Goal: Task Accomplishment & Management: Manage account settings

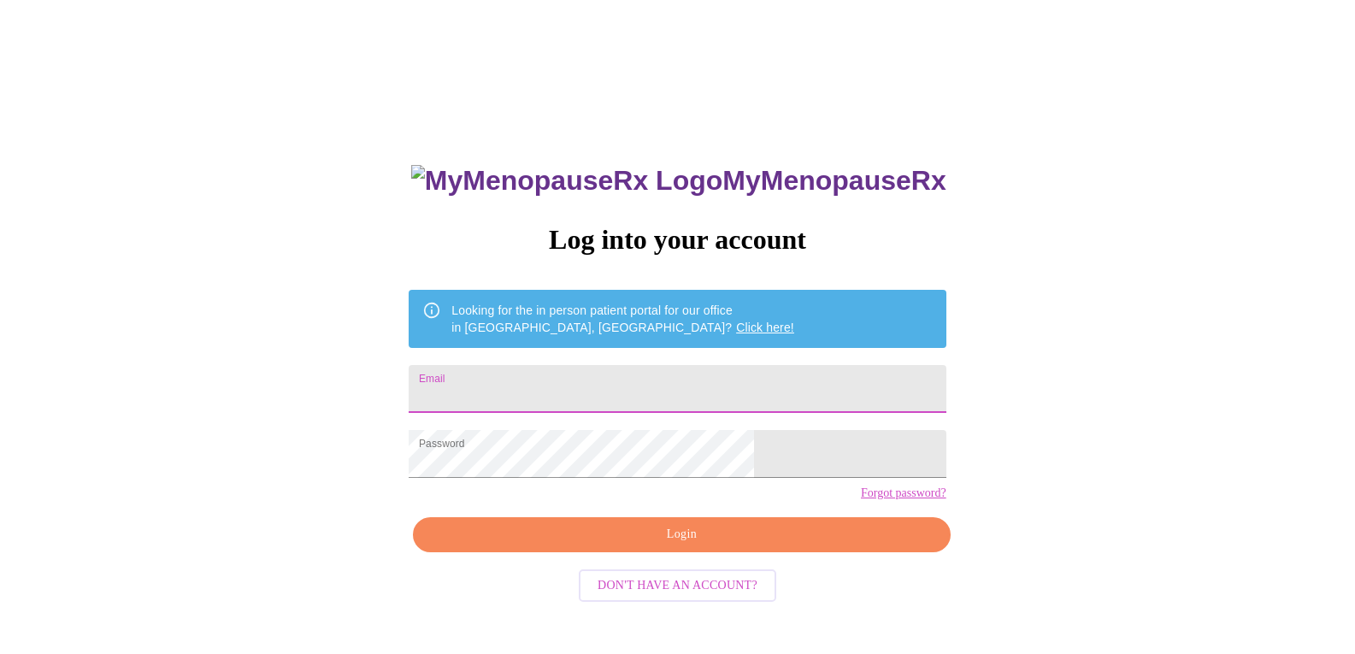
click at [650, 381] on input "Email" at bounding box center [677, 389] width 537 height 48
type input "[EMAIL_ADDRESS][DOMAIN_NAME]"
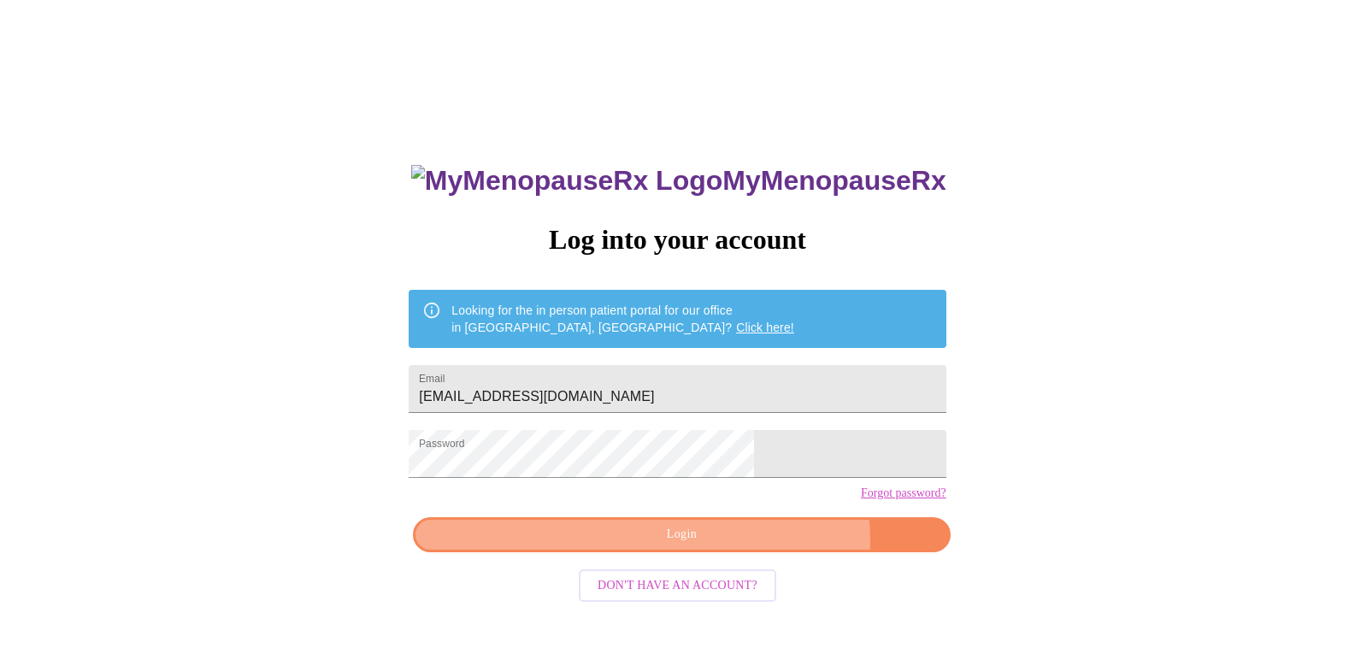
click at [739, 546] on span "Login" at bounding box center [682, 534] width 498 height 21
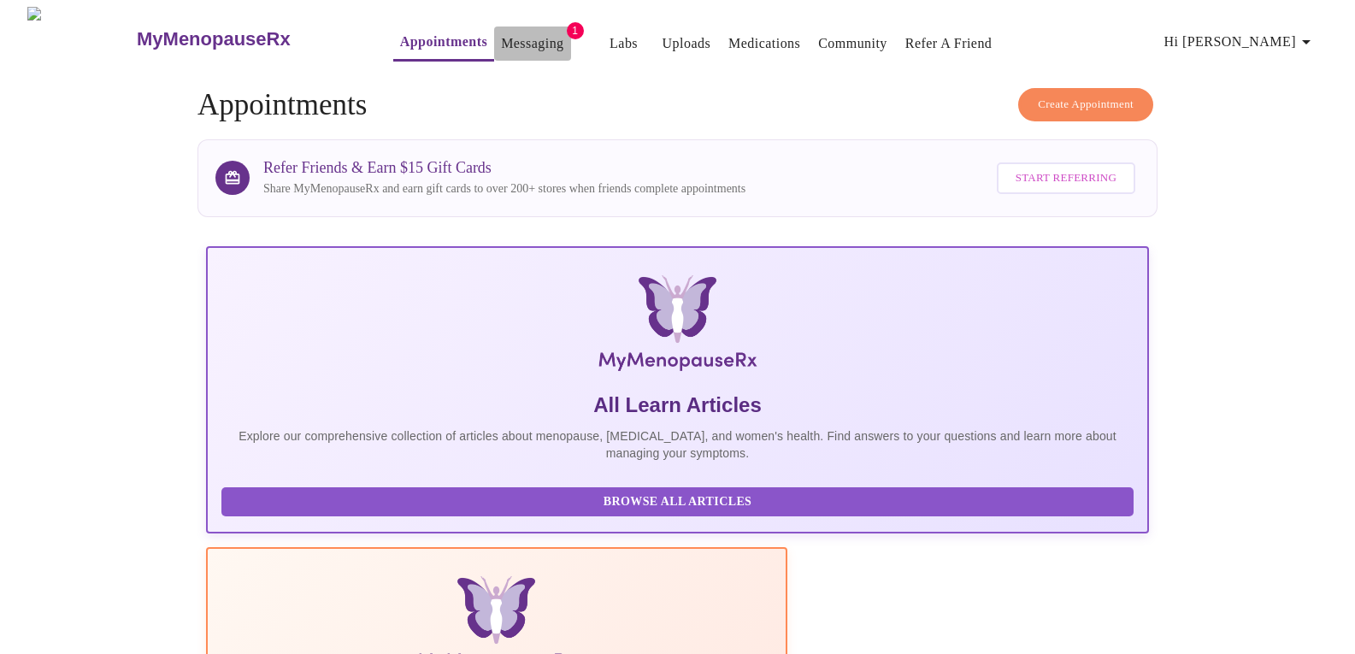
click at [501, 43] on link "Messaging" at bounding box center [532, 44] width 62 height 24
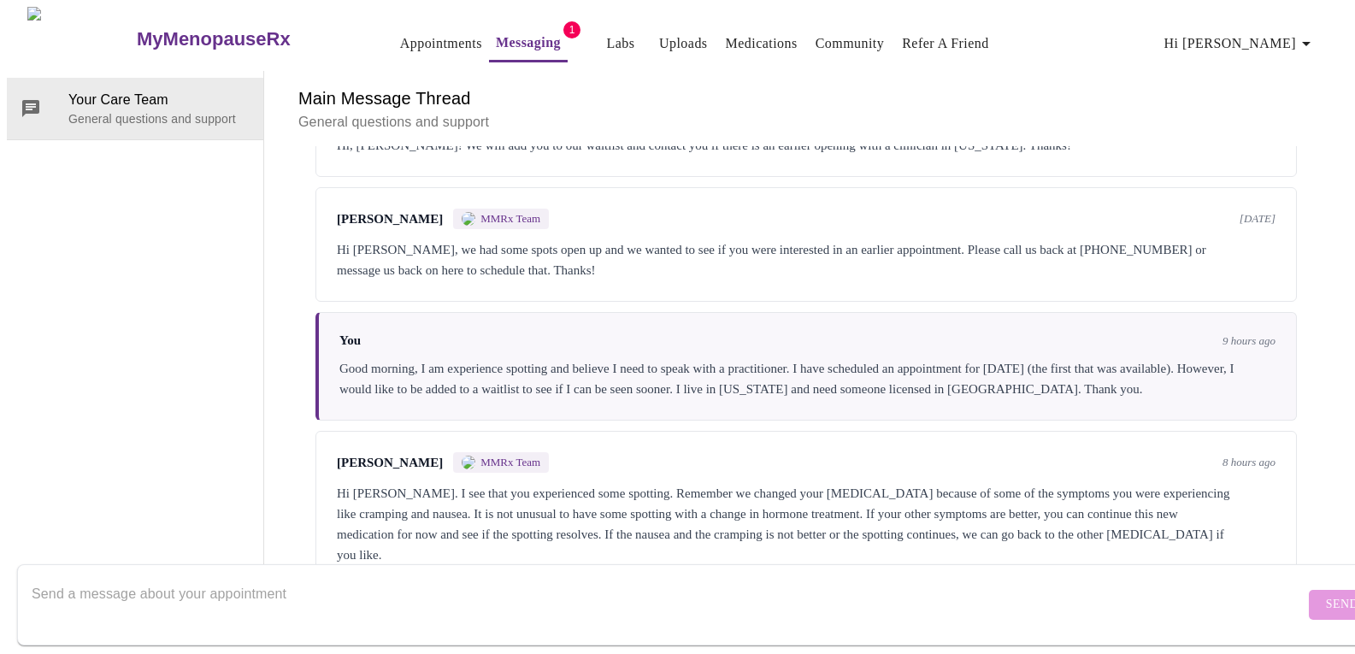
scroll to position [2256, 0]
